Goal: Transaction & Acquisition: Purchase product/service

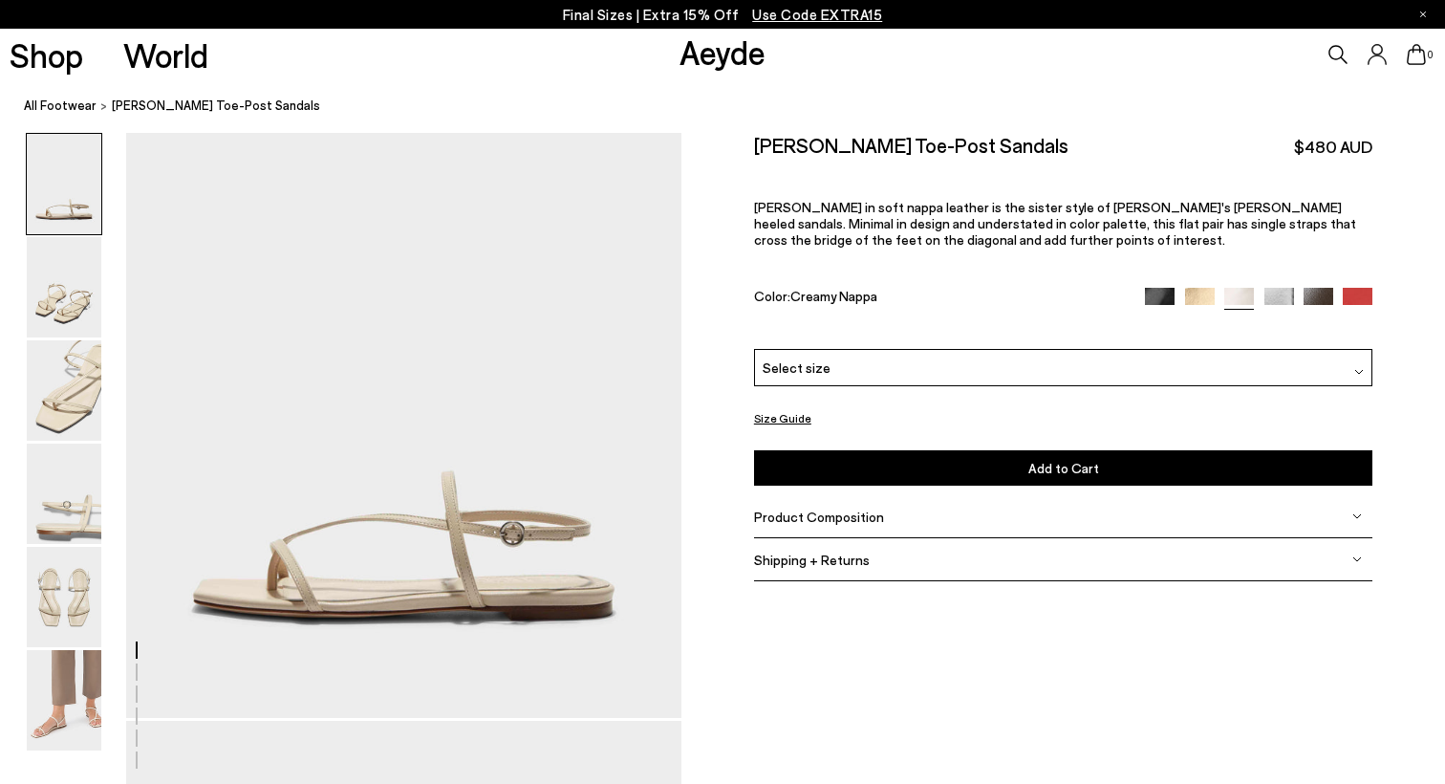
scroll to position [68, 0]
click at [1322, 287] on img at bounding box center [1319, 302] width 30 height 30
click at [1312, 287] on img at bounding box center [1319, 302] width 30 height 30
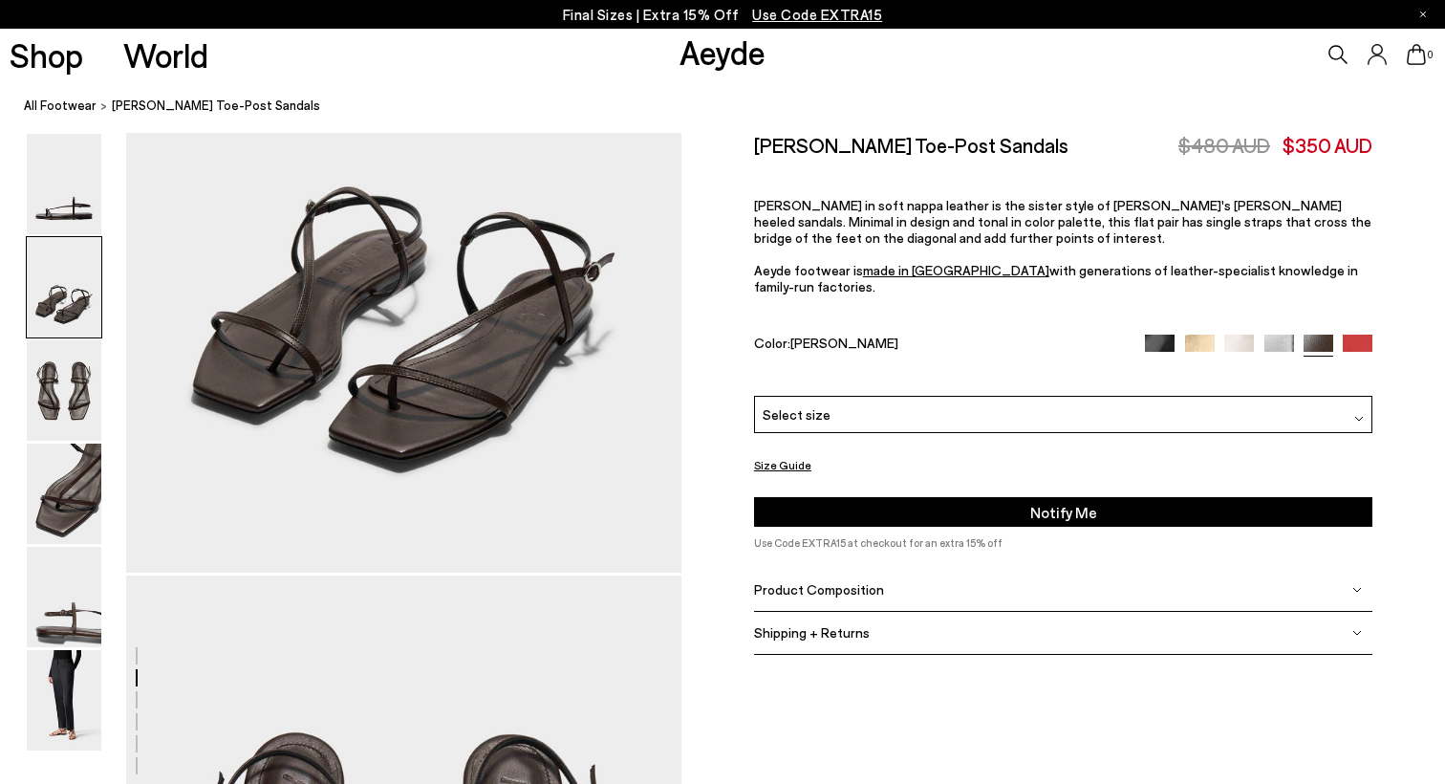
scroll to position [1045, 0]
click at [871, 396] on div "Select size" at bounding box center [1063, 414] width 619 height 37
click at [861, 396] on div "Select size" at bounding box center [1063, 414] width 619 height 37
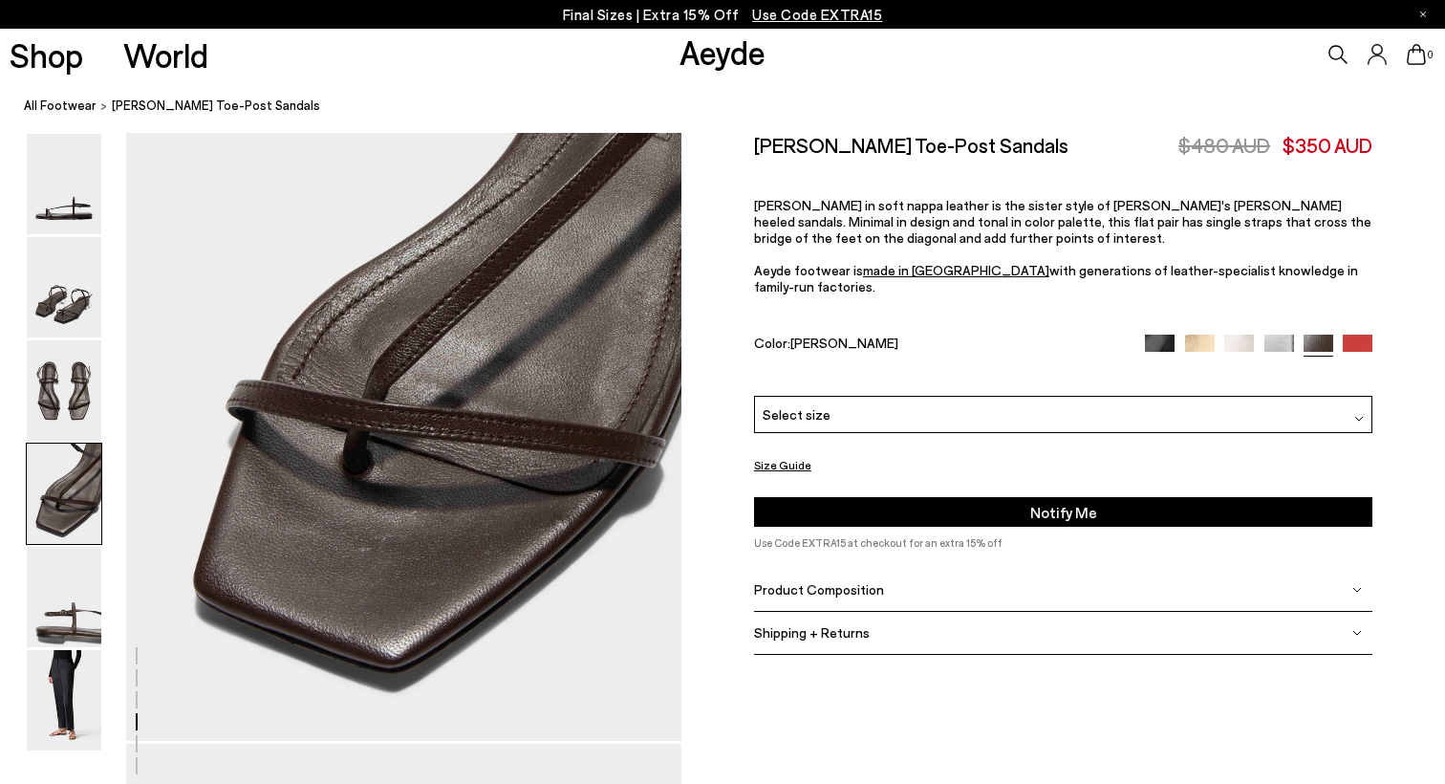
scroll to position [2377, 0]
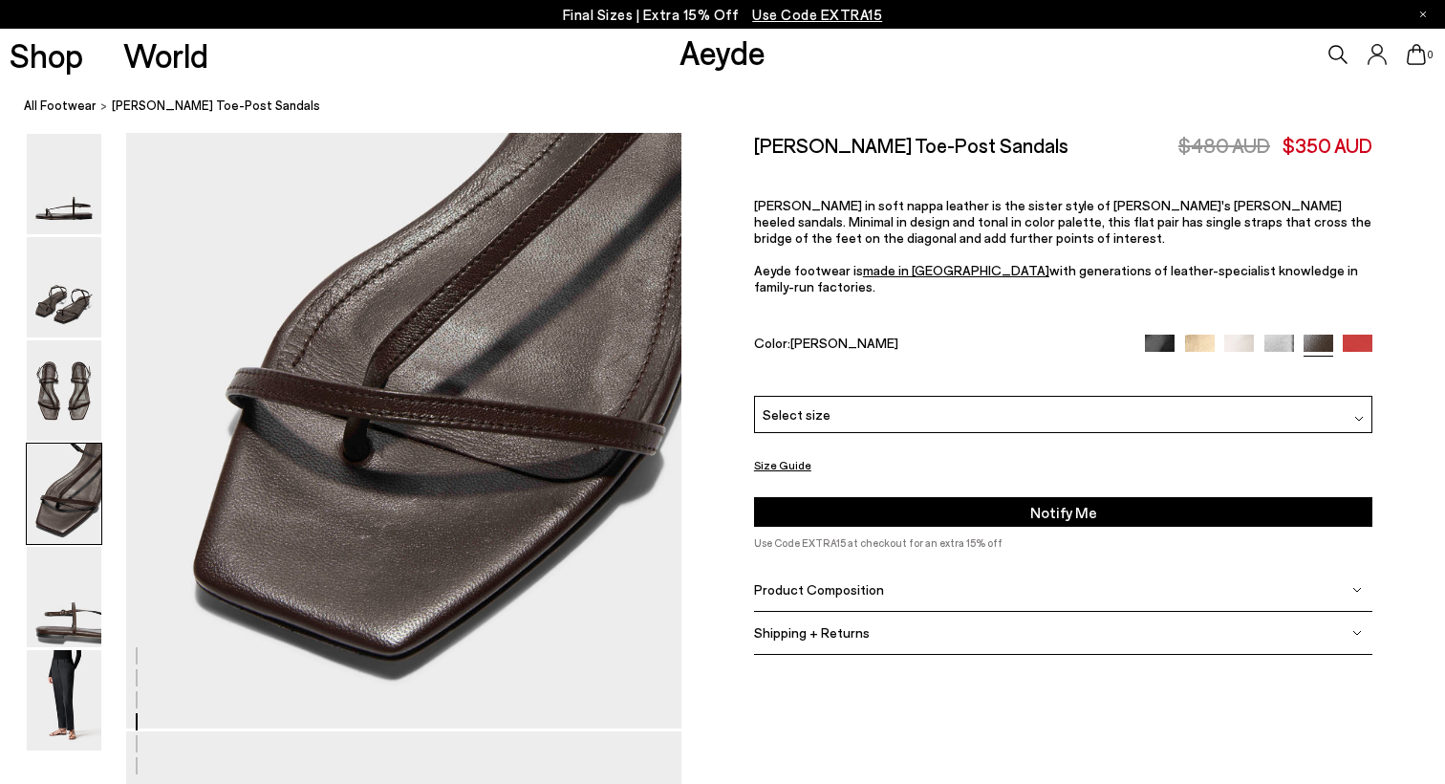
click at [934, 396] on div "Select size" at bounding box center [1063, 414] width 619 height 37
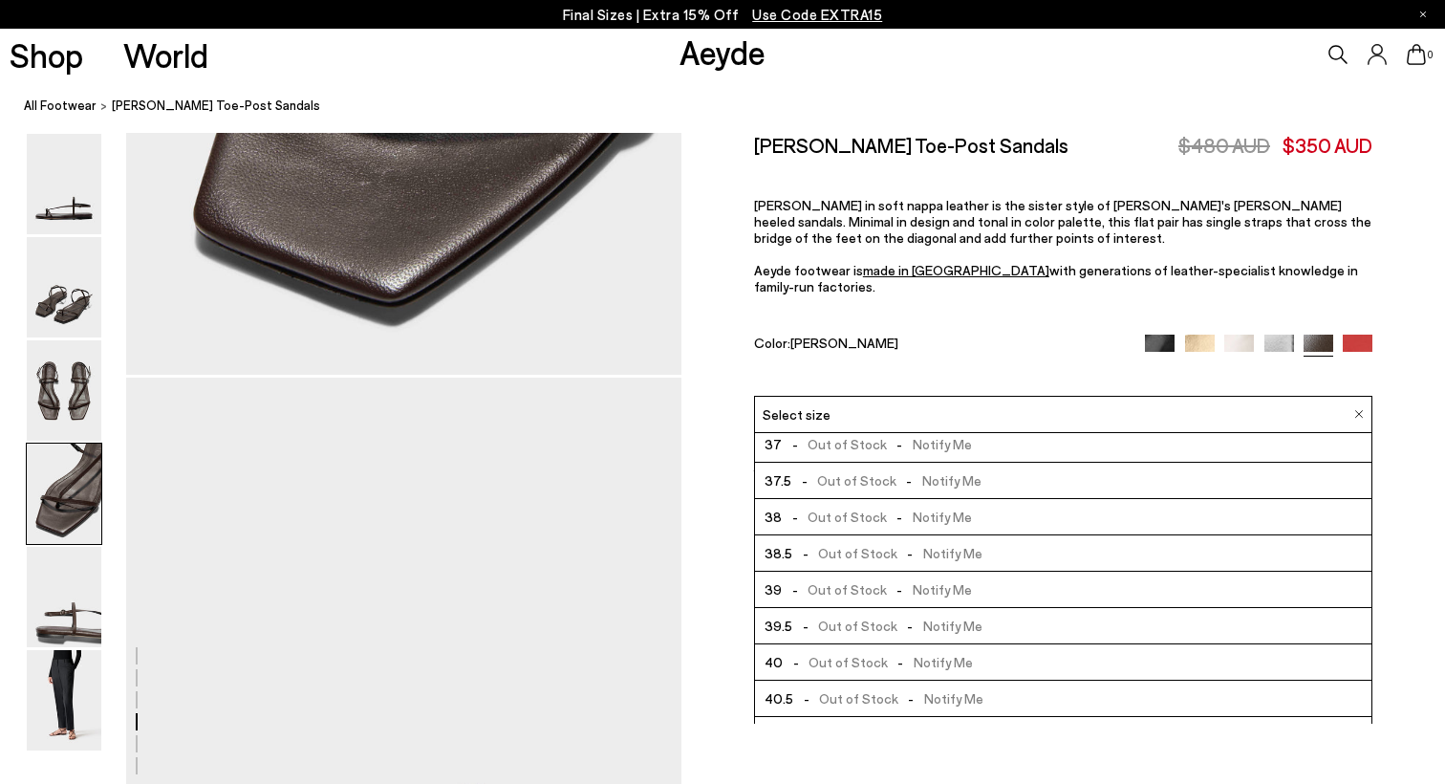
scroll to position [0, 0]
click at [1351, 334] on img at bounding box center [1358, 349] width 30 height 30
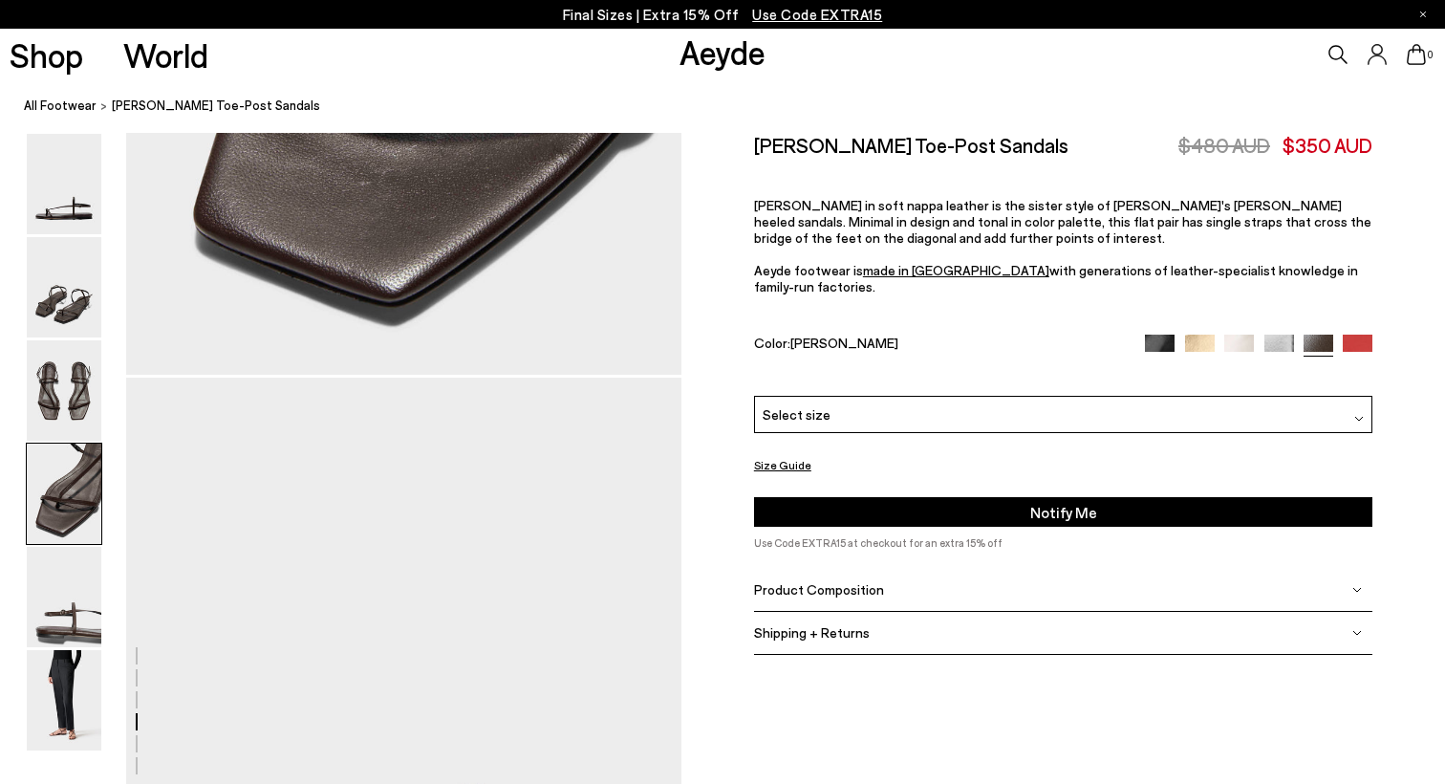
click at [945, 329] on div "Ella Leather Toe-Post Sandals $480 AUD $350 AUD Ella in soft nappa leather is t…" at bounding box center [1063, 264] width 619 height 263
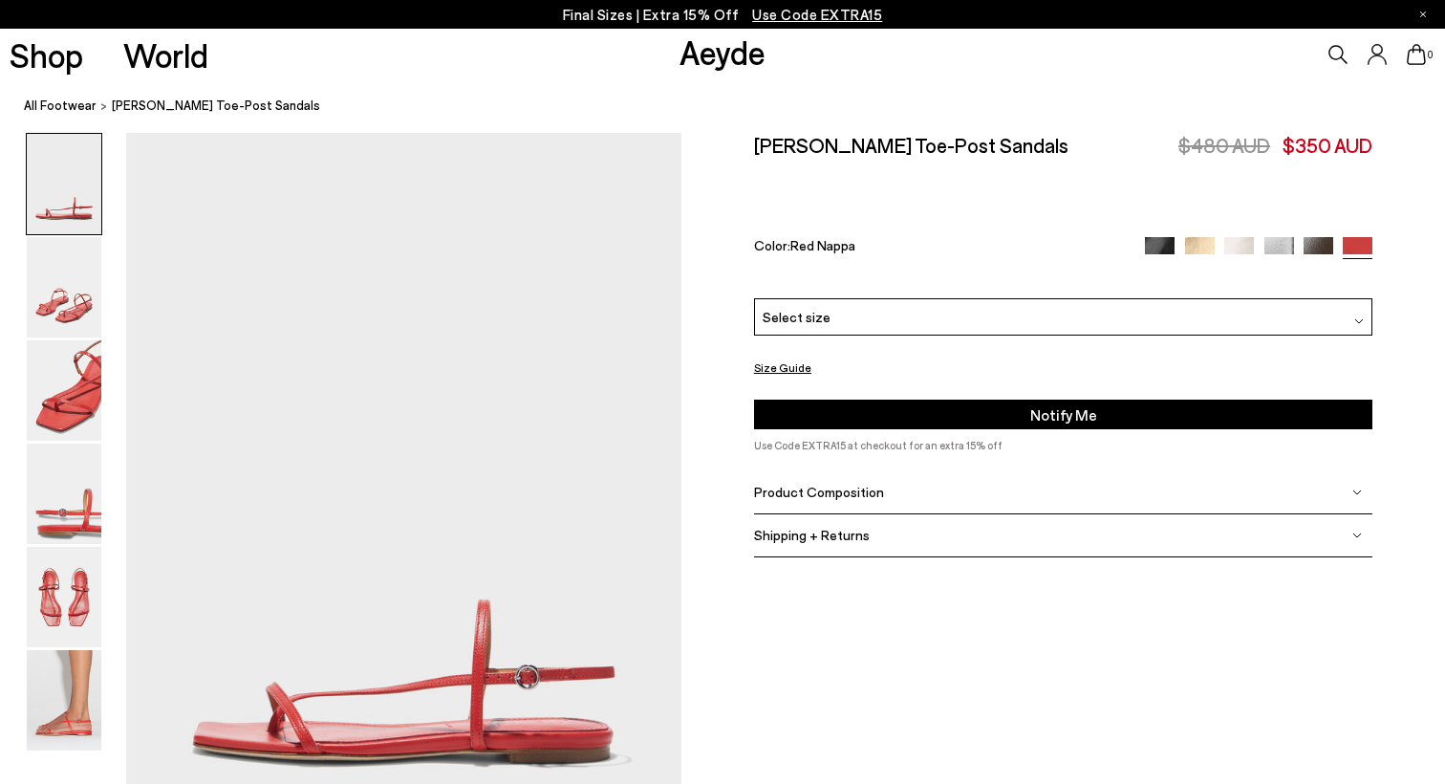
click at [956, 298] on div "Please Select a Color Red Nappa Black Nappa Gold Nappa Creamy Nappa Silver Napp…" at bounding box center [1063, 363] width 619 height 131
click at [965, 298] on div "Select size" at bounding box center [1063, 316] width 619 height 37
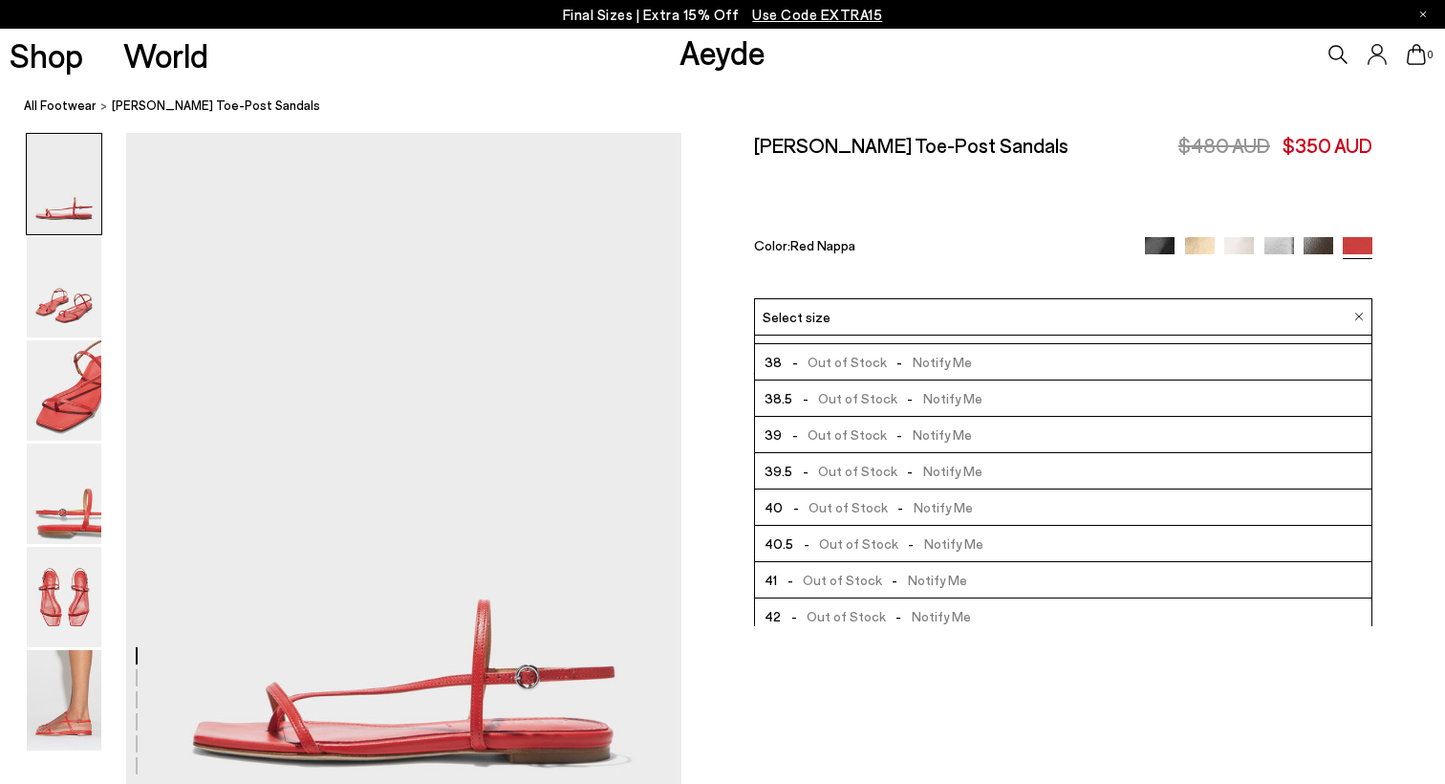
scroll to position [109, 0]
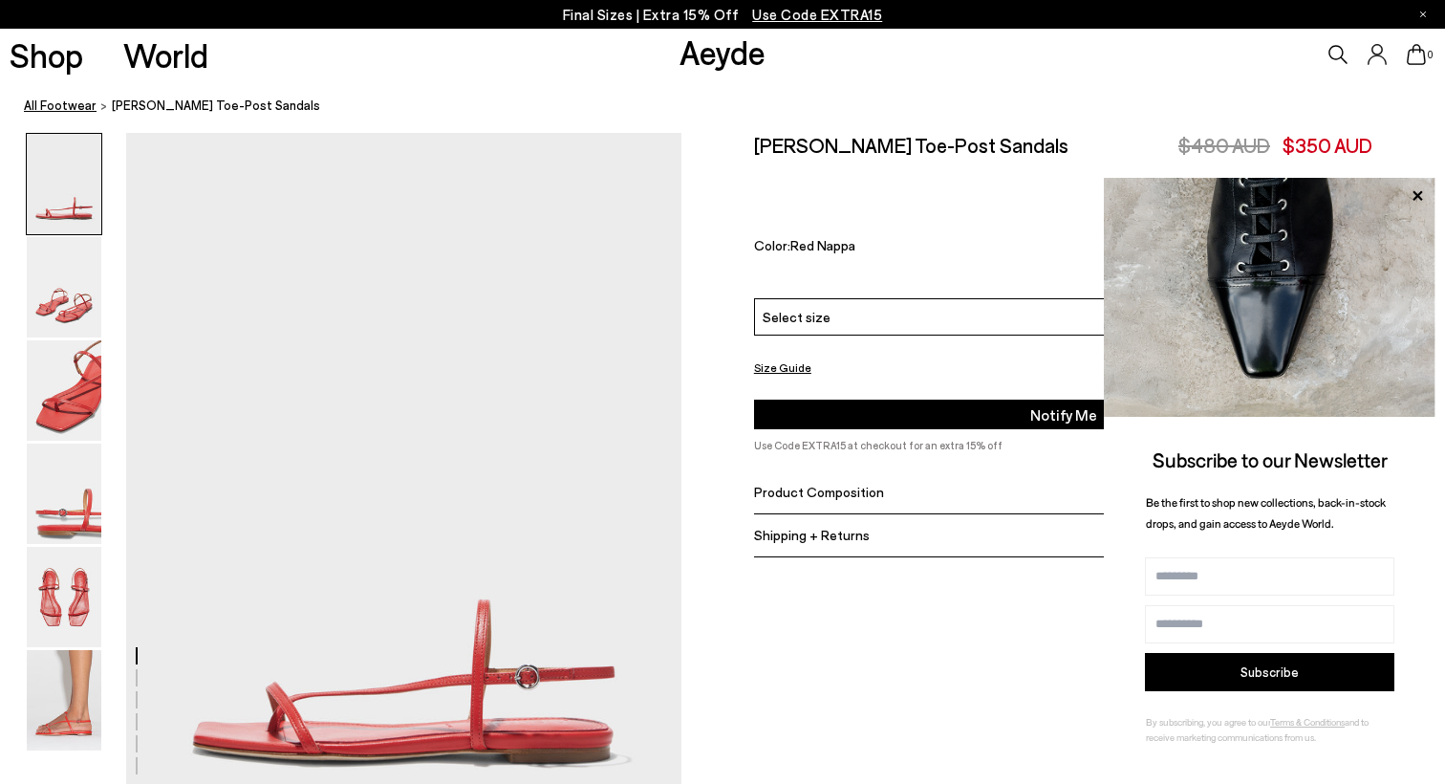
click at [66, 102] on link "All Footwear" at bounding box center [60, 106] width 73 height 20
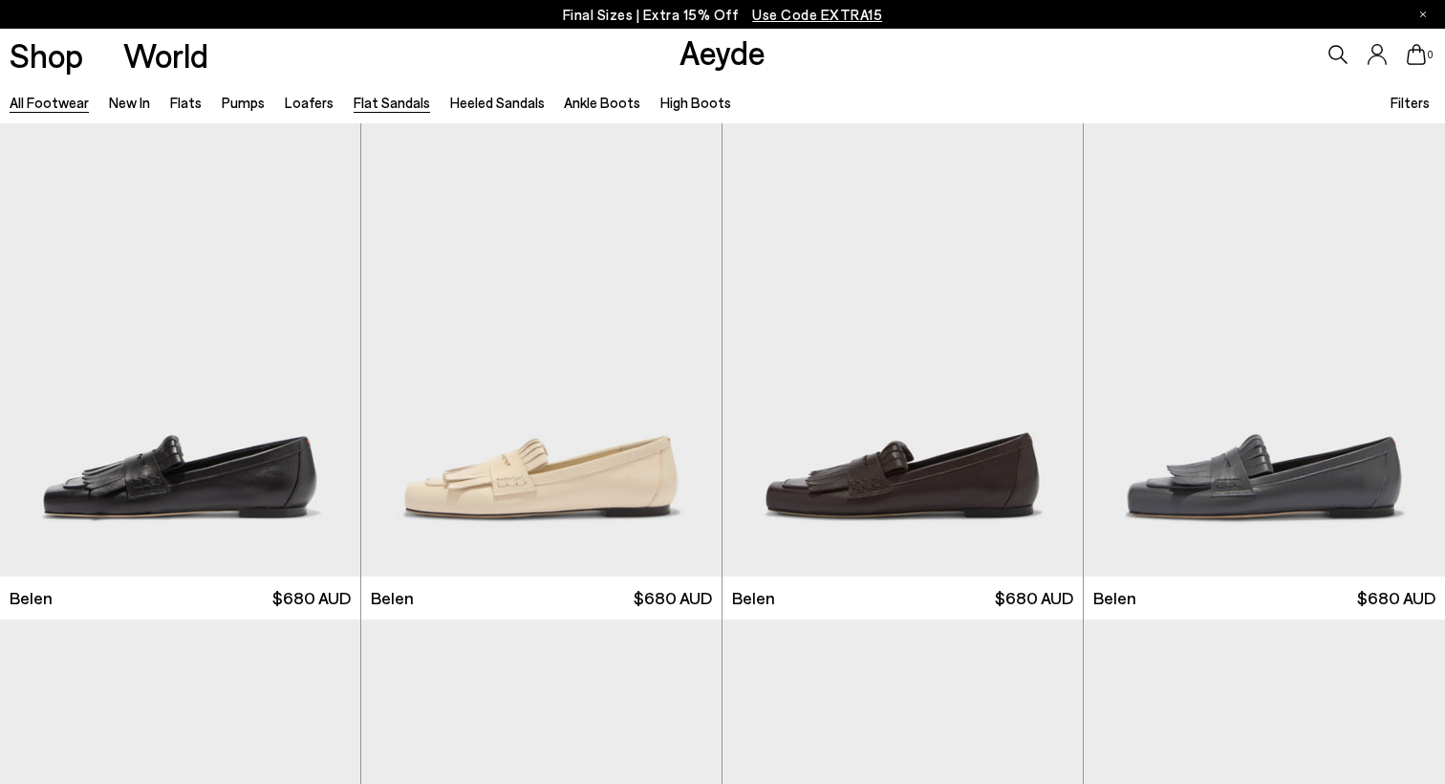
click at [358, 104] on link "Flat Sandals" at bounding box center [392, 102] width 76 height 17
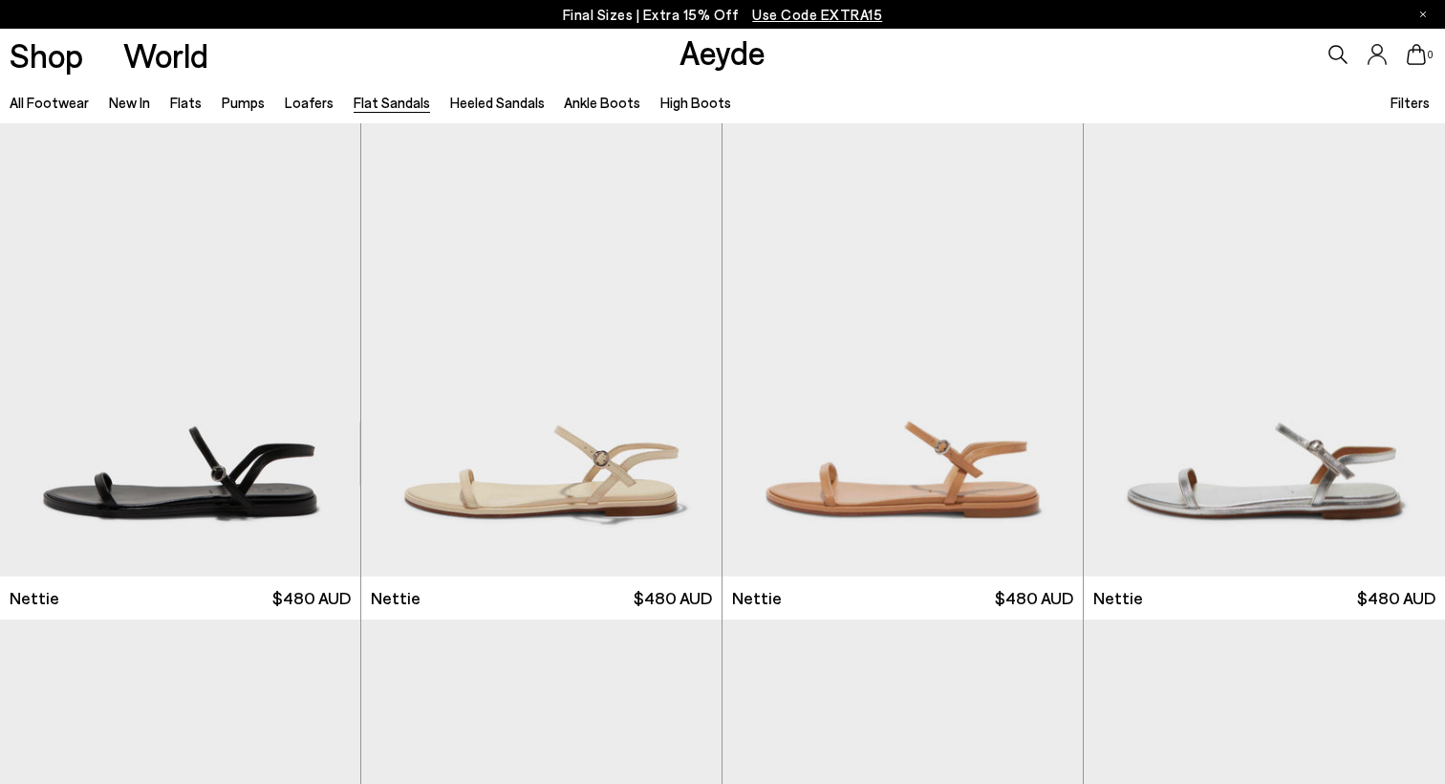
click at [1401, 100] on span "Filters" at bounding box center [1410, 102] width 39 height 17
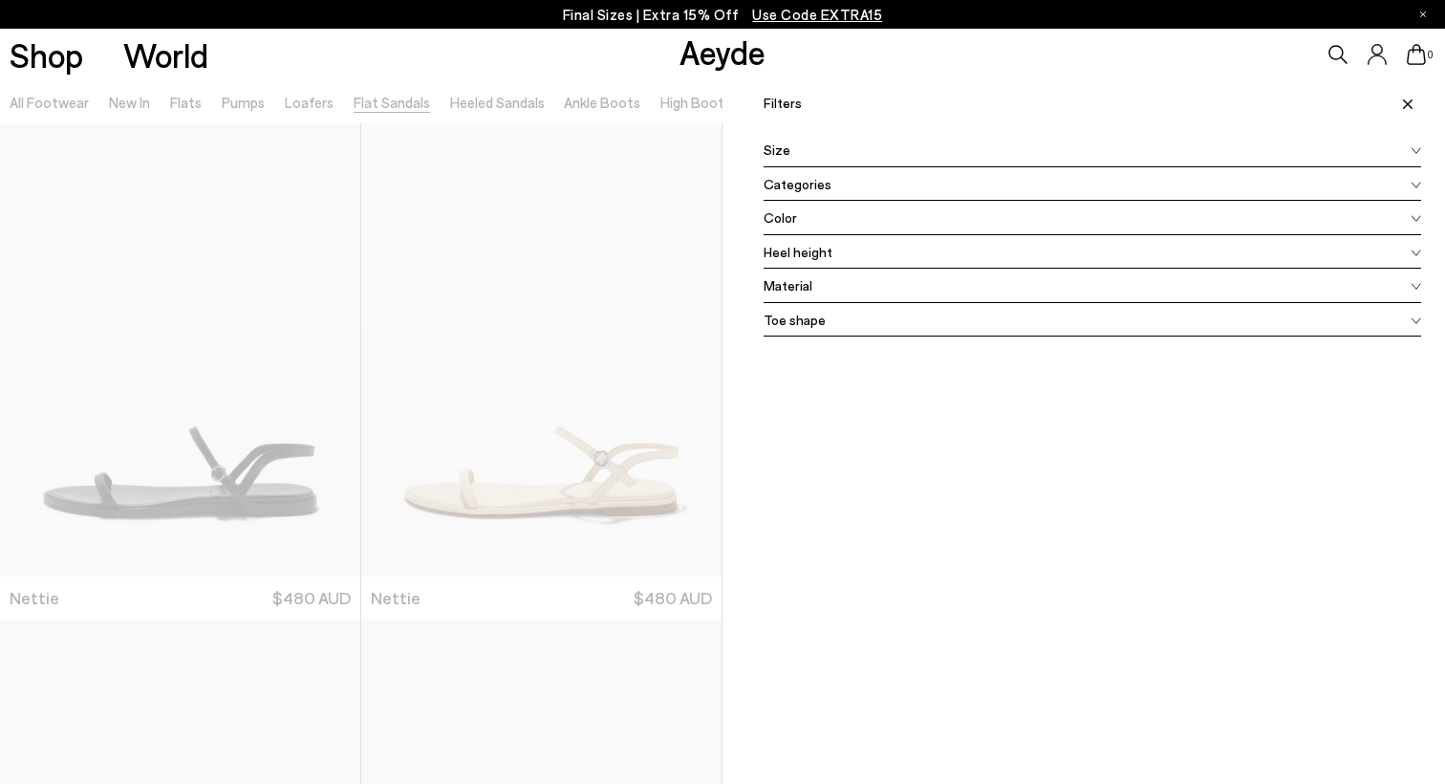
click at [865, 148] on div "Size" at bounding box center [1093, 150] width 658 height 34
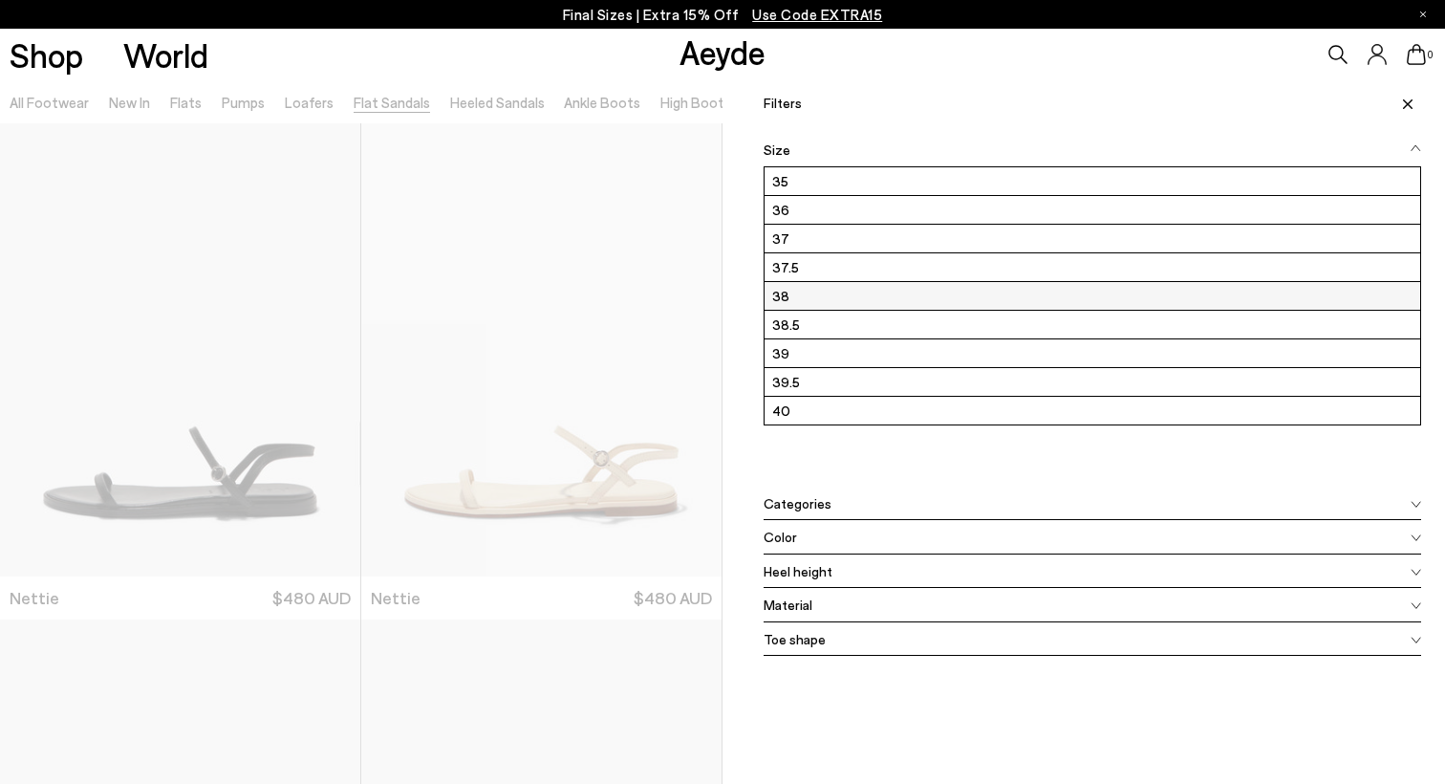
click at [823, 299] on label "38" at bounding box center [1093, 296] width 656 height 28
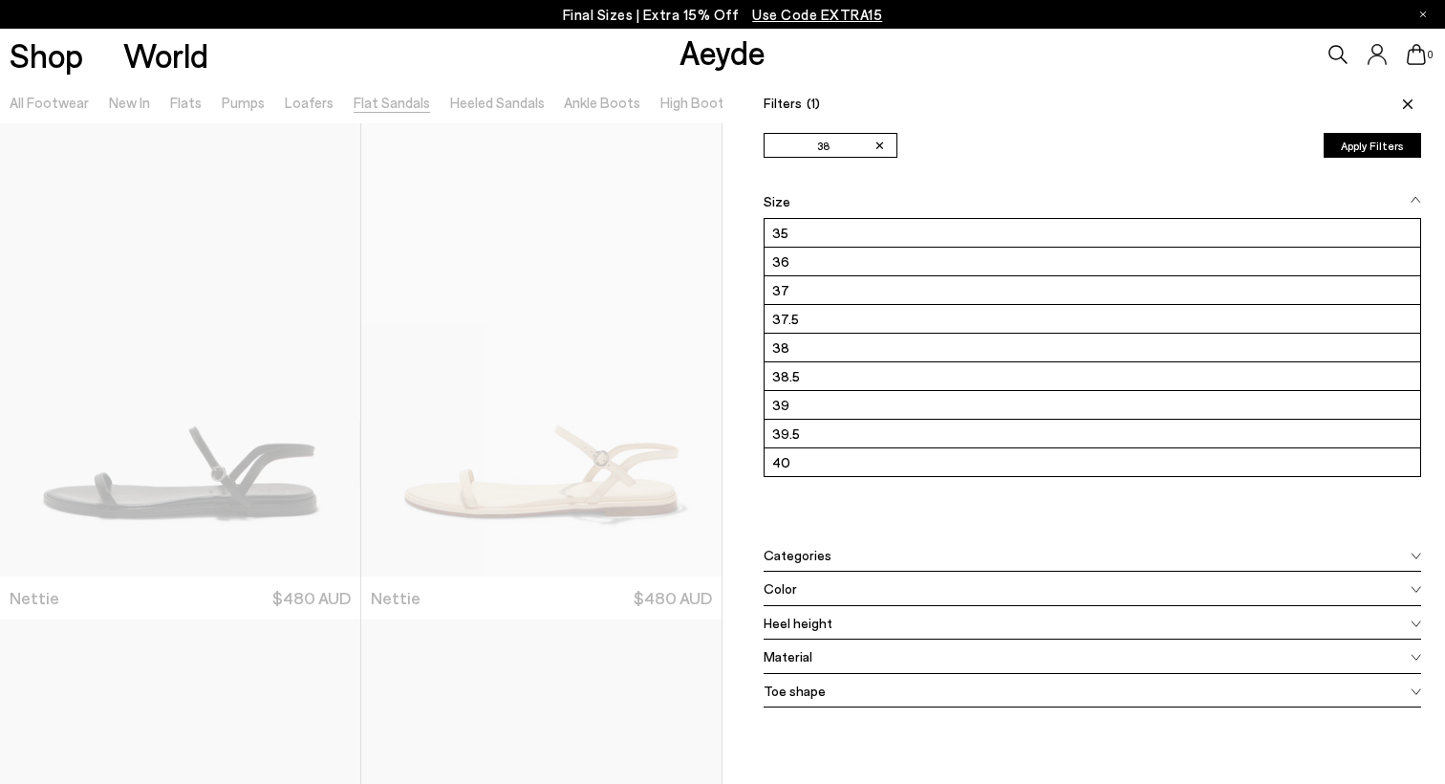
click at [1368, 143] on button "Apply Filters" at bounding box center [1373, 145] width 98 height 25
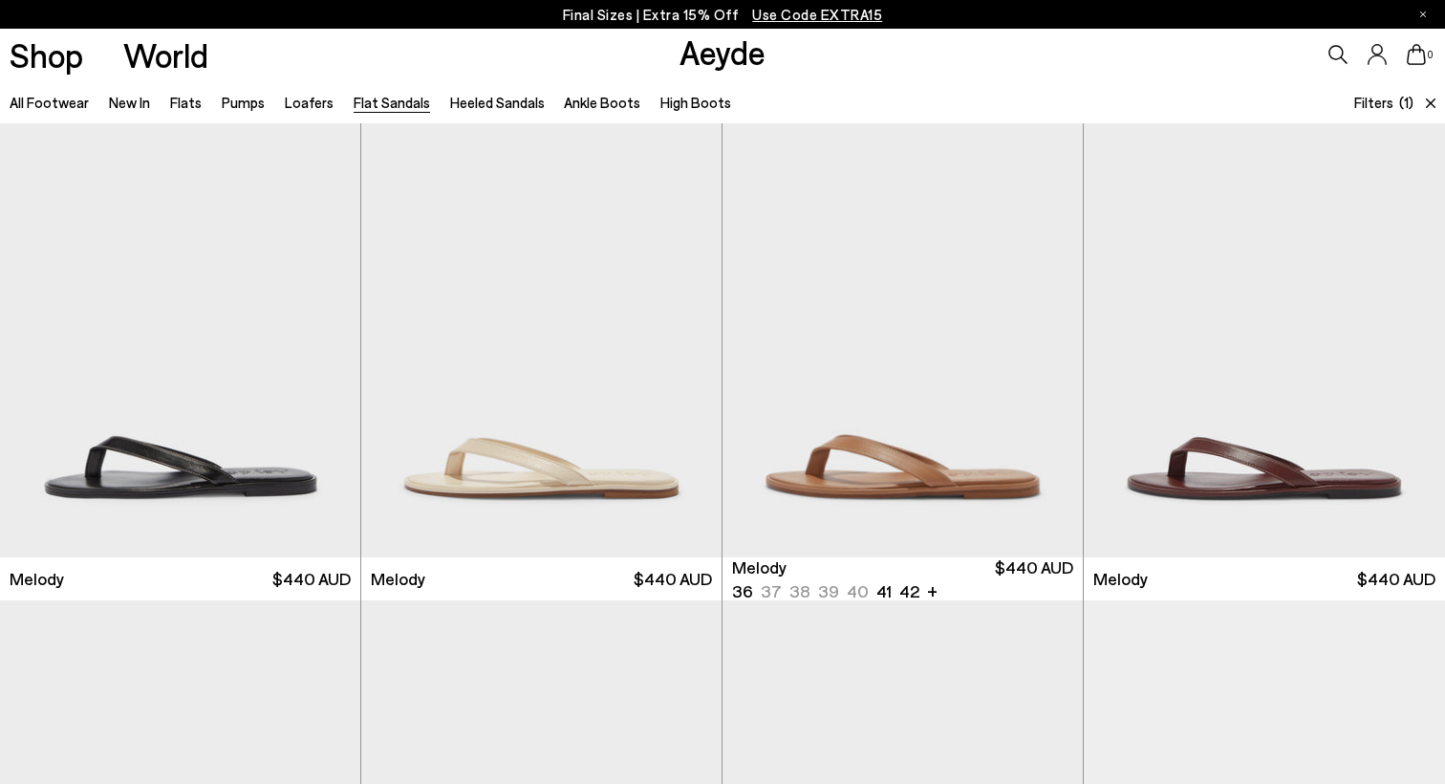
scroll to position [625, 0]
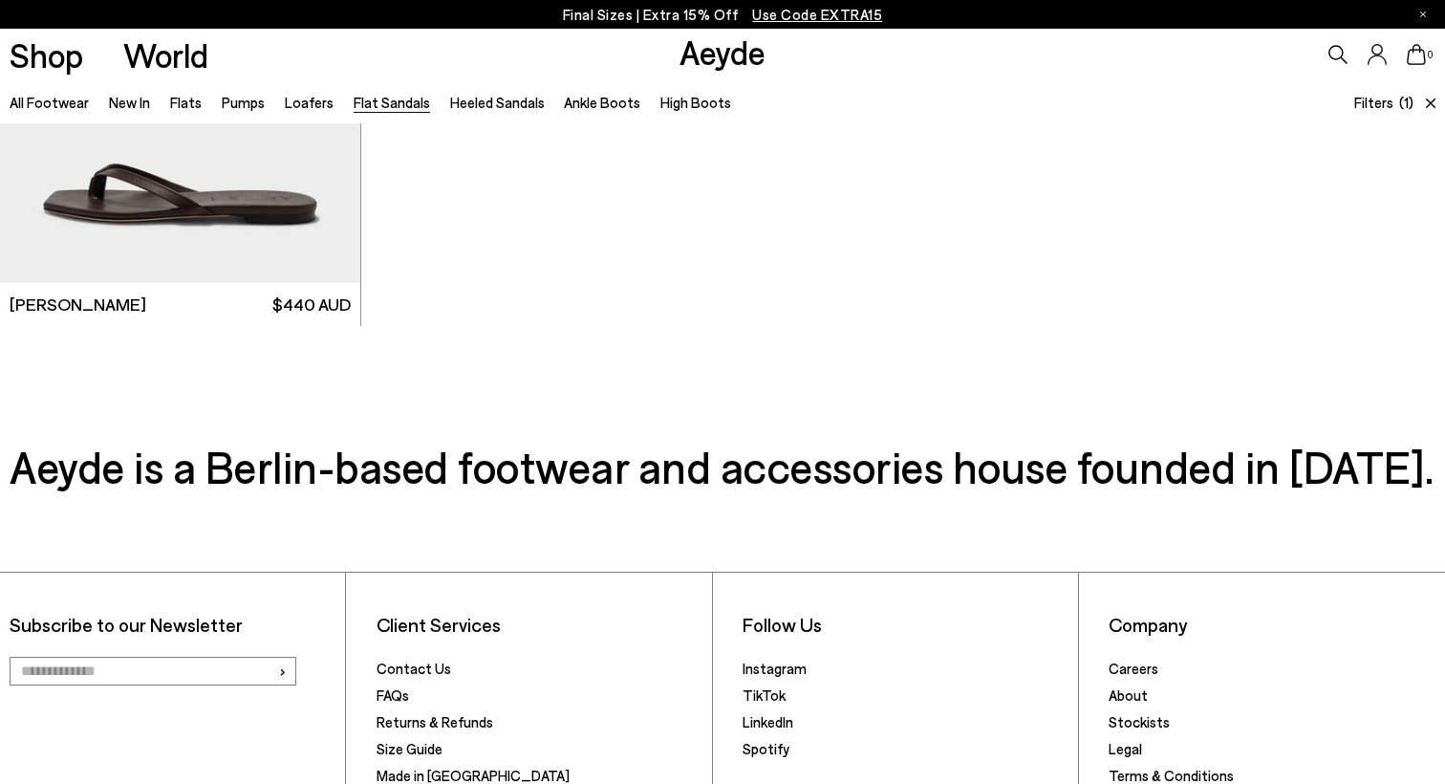
scroll to position [3248, 0]
